Goal: Transaction & Acquisition: Purchase product/service

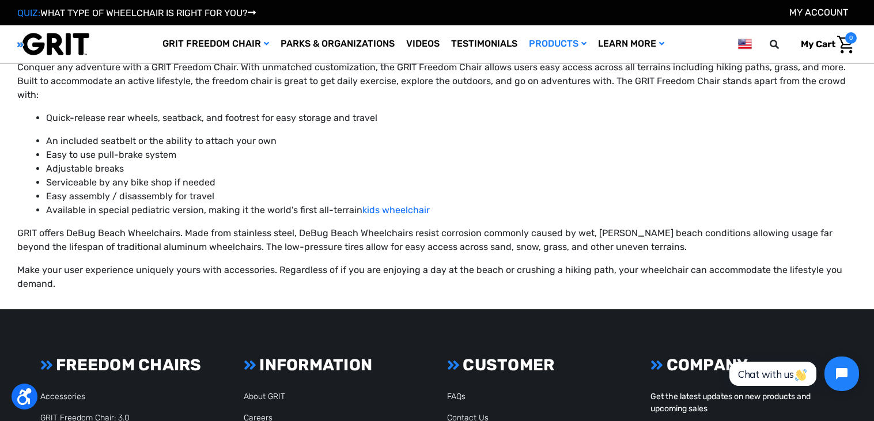
scroll to position [1891, 0]
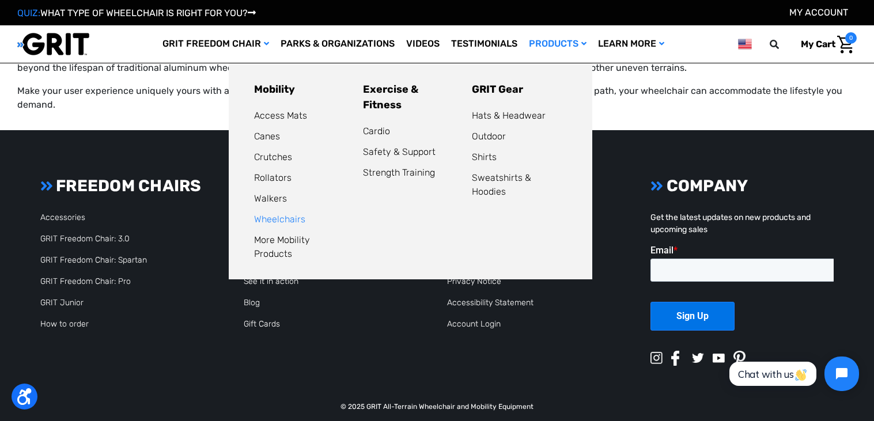
click at [292, 220] on link "Wheelchairs" at bounding box center [279, 219] width 51 height 11
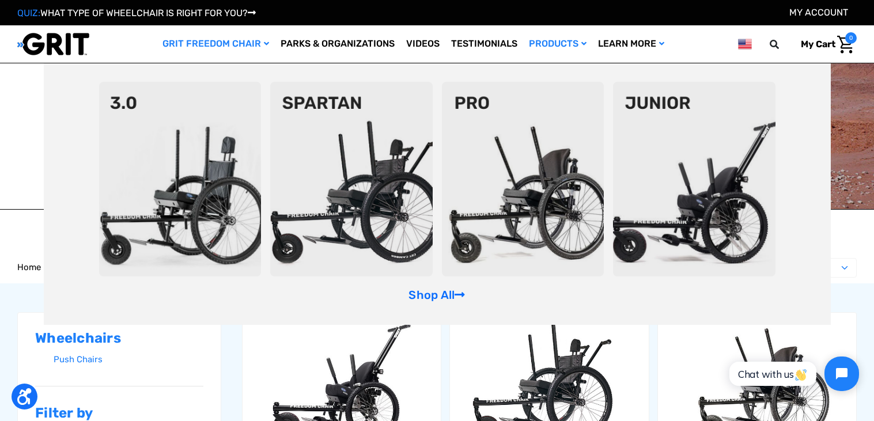
click at [237, 120] on img at bounding box center [180, 179] width 162 height 195
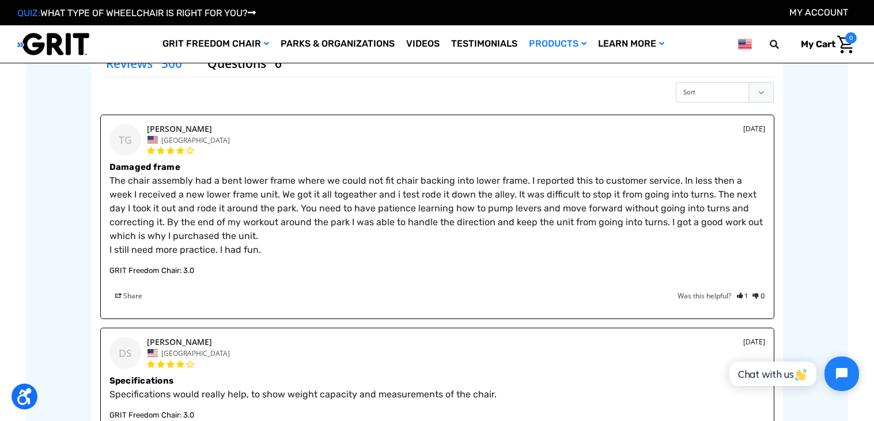
scroll to position [1535, 0]
